Goal: Download file/media

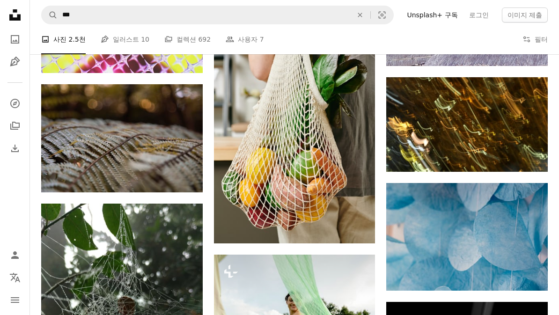
scroll to position [21533, 0]
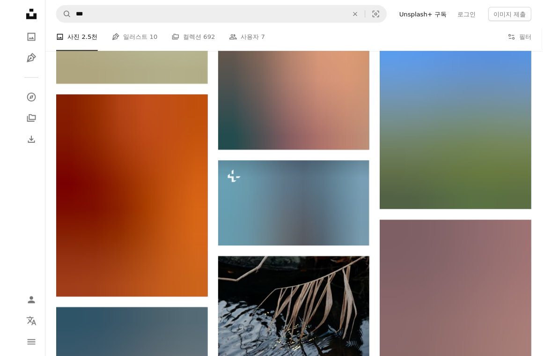
scroll to position [31260, 0]
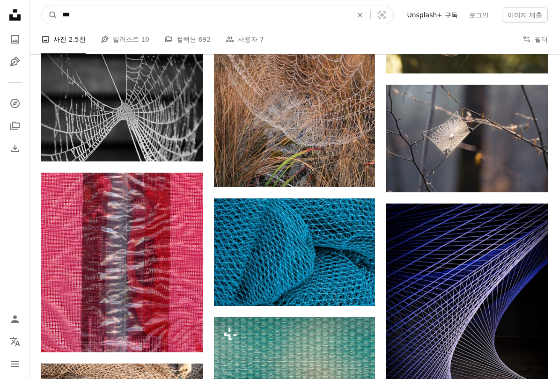
click at [89, 21] on input "***" at bounding box center [204, 15] width 292 height 18
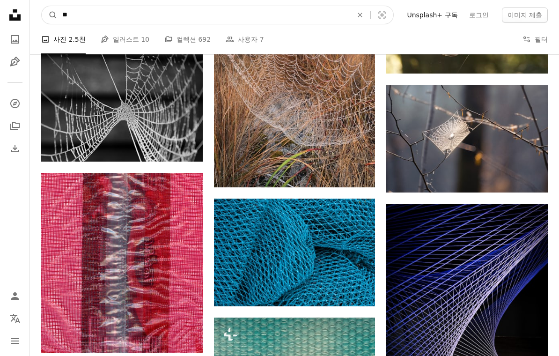
type input "*"
type input "*****"
click at [50, 15] on button "A magnifying glass" at bounding box center [50, 15] width 16 height 18
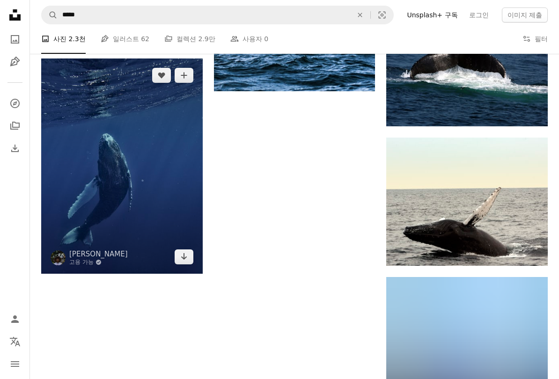
scroll to position [1071, 0]
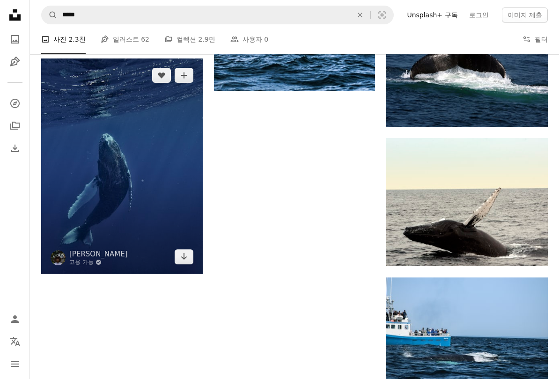
click at [71, 214] on img at bounding box center [121, 165] width 161 height 215
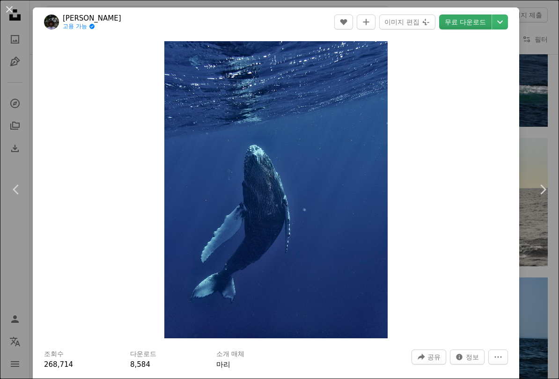
click at [476, 23] on link "무료 다운로드" at bounding box center [465, 22] width 52 height 15
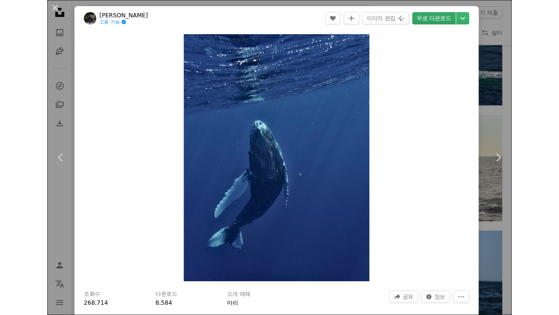
scroll to position [1097, 0]
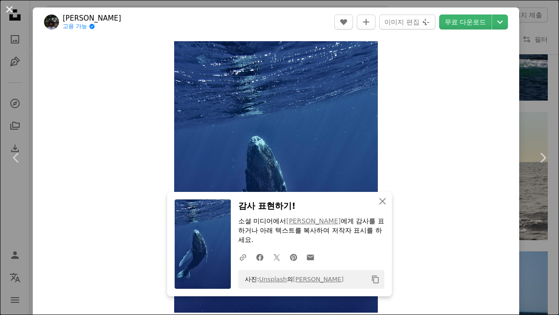
click at [12, 15] on button "An X shape" at bounding box center [9, 9] width 11 height 11
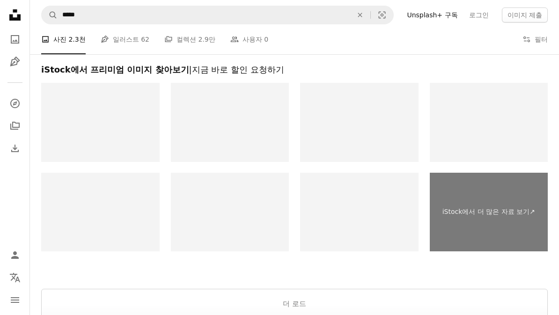
scroll to position [2499, 0]
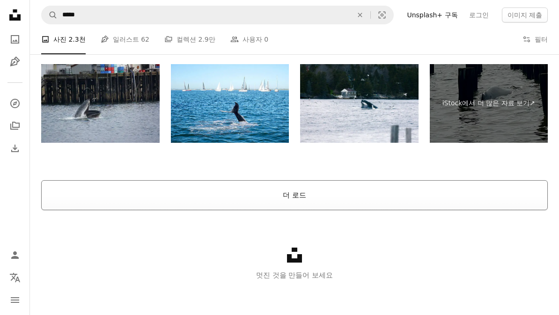
click at [203, 191] on button "더 로드" at bounding box center [294, 195] width 506 height 30
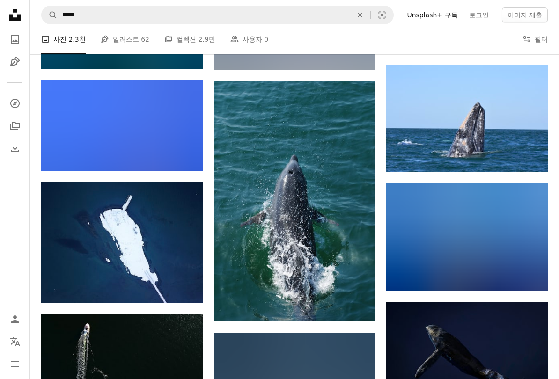
scroll to position [32654, 0]
